Goal: Transaction & Acquisition: Purchase product/service

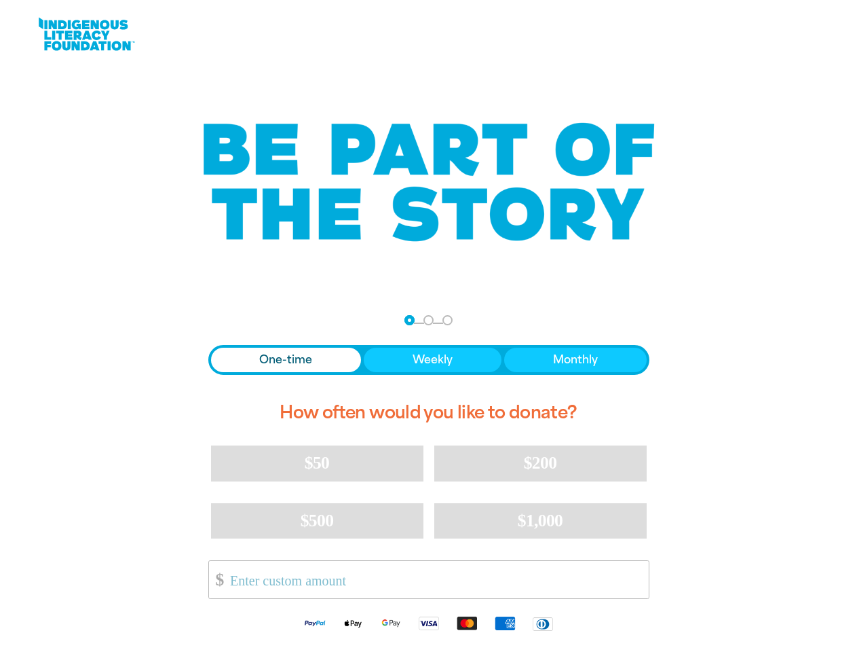
click at [428, 326] on nav "Step 1 Step 2 Step 3" at bounding box center [429, 320] width 48 height 16
click at [227, 320] on div "arrow_back Back Step 1 Step 2 Step 3" at bounding box center [428, 320] width 441 height 16
click at [409, 320] on div "Navigate to step 1 of 3 to enter your donation amount" at bounding box center [409, 319] width 3 height 3
click at [286, 360] on span "One-time" at bounding box center [285, 360] width 53 height 16
click at [432, 360] on span "Weekly" at bounding box center [433, 360] width 40 height 16
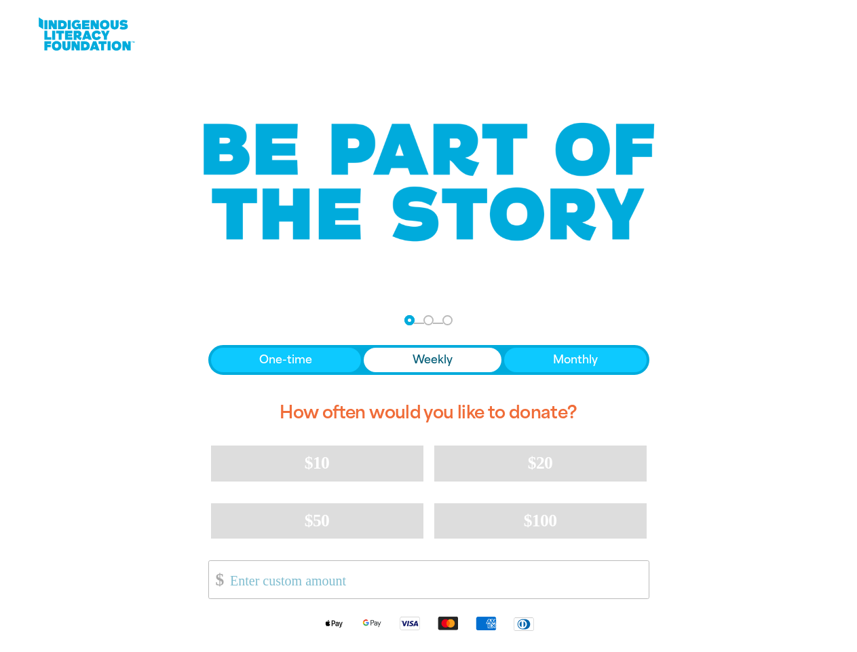
click at [575, 360] on span "Monthly" at bounding box center [575, 360] width 45 height 16
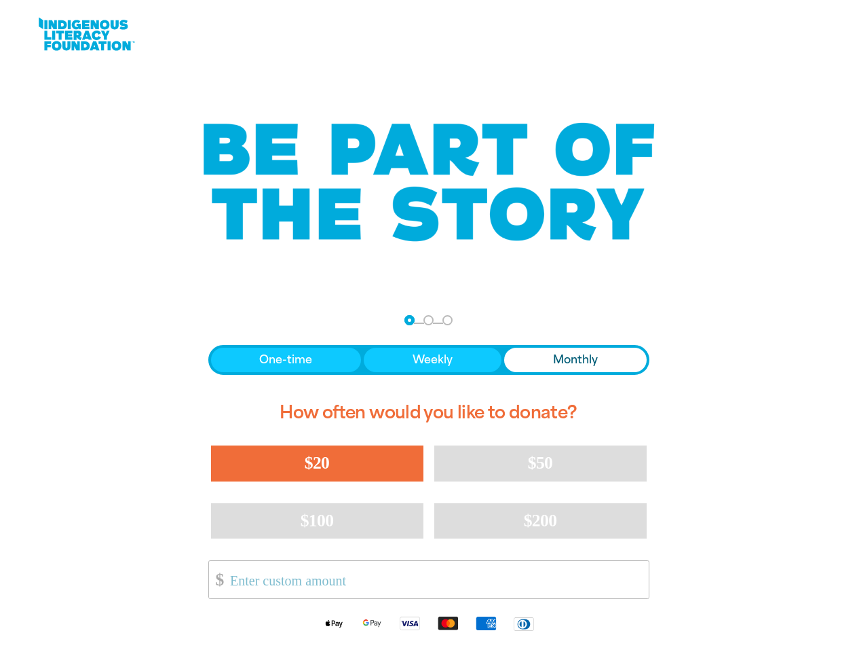
click at [317, 463] on span "$20" at bounding box center [317, 463] width 24 height 20
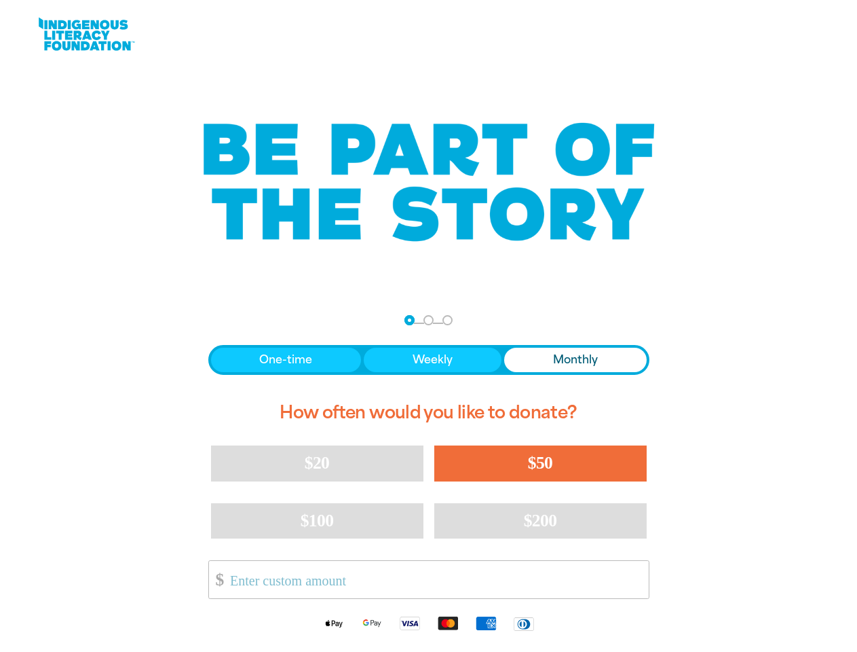
click at [540, 463] on span "$50" at bounding box center [540, 463] width 24 height 20
